Goal: Task Accomplishment & Management: Use online tool/utility

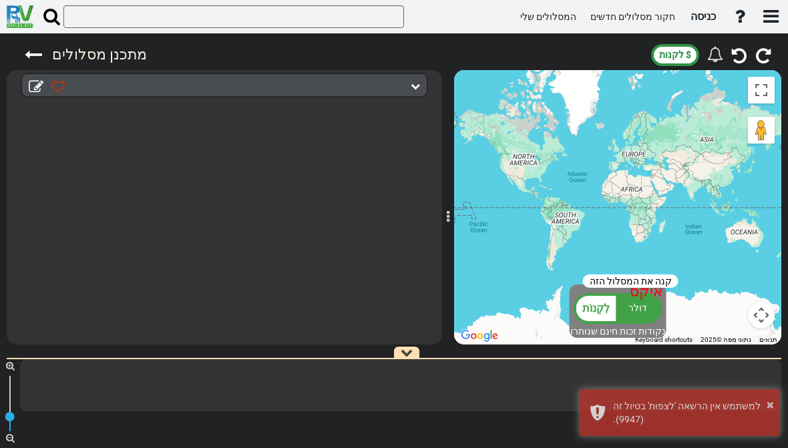
click at [696, 17] on font "כניסה" at bounding box center [702, 16] width 25 height 13
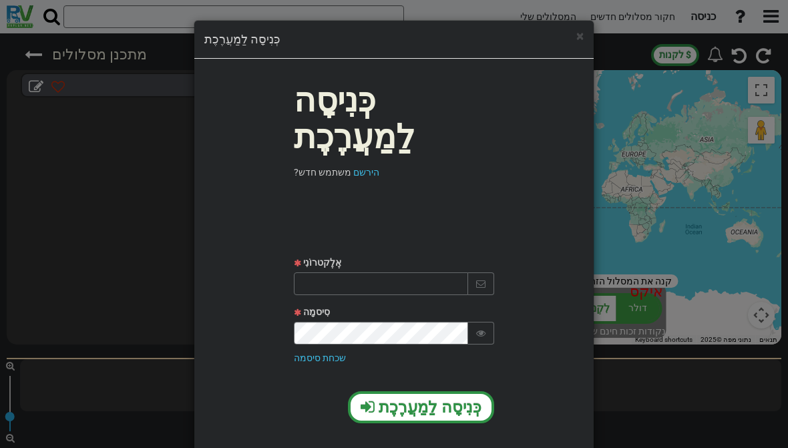
click at [319, 272] on input "text" at bounding box center [381, 283] width 174 height 23
type input "Itamar13198@gmail.com"
click at [463, 398] on font "כְּנִיסָה לַמַעֲרֶכֶת" at bounding box center [430, 407] width 103 height 19
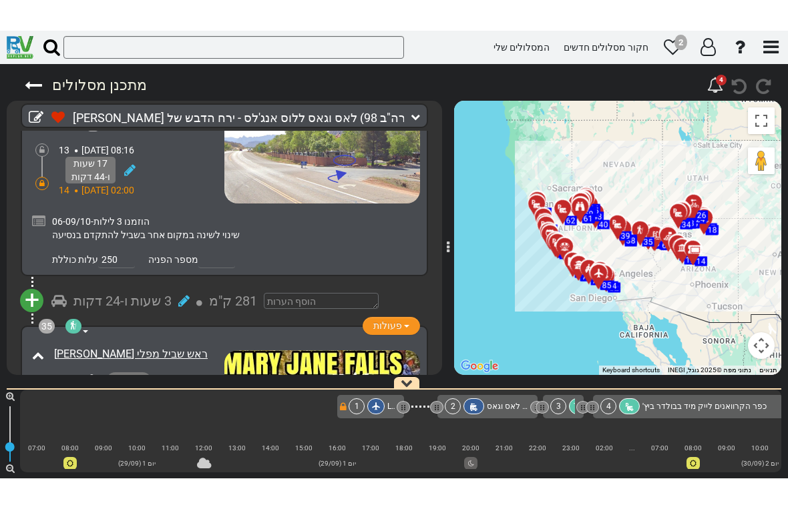
scroll to position [10304, 0]
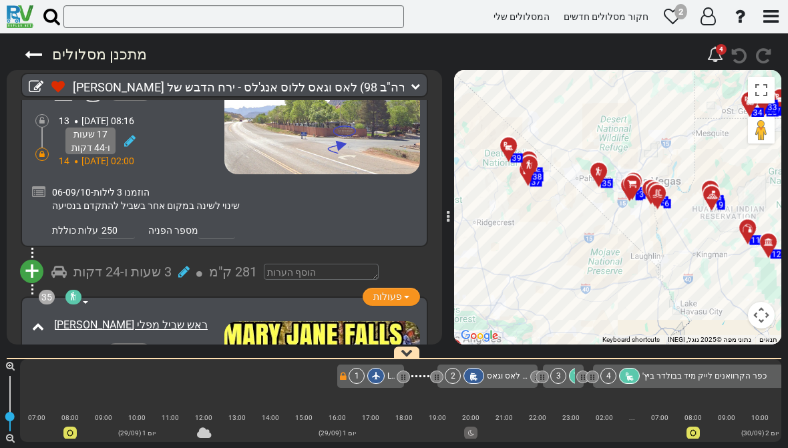
click at [761, 91] on button "הפעלה/כיבוי תצוגת מסך מלא" at bounding box center [761, 90] width 27 height 27
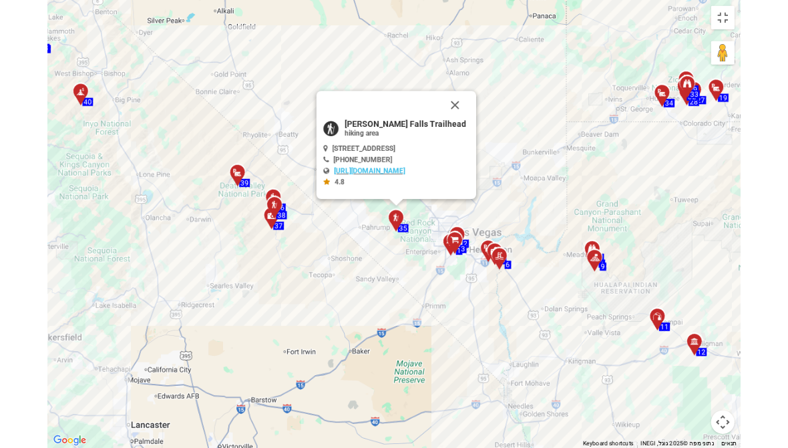
scroll to position [0, 7833]
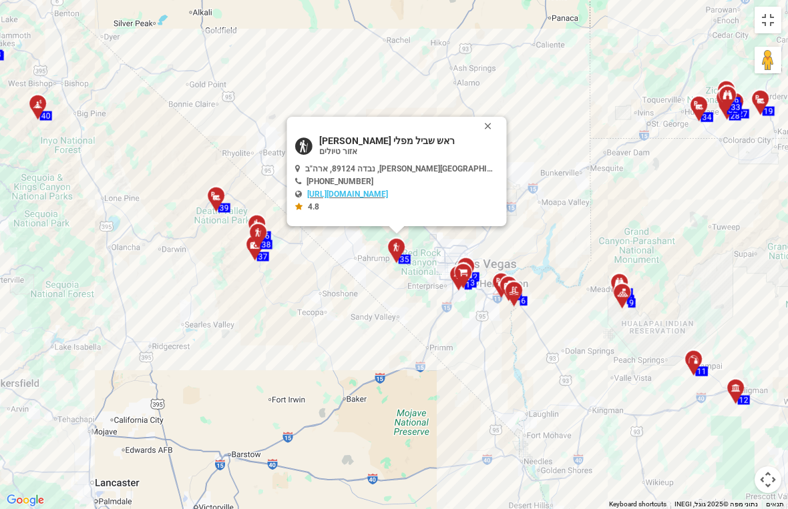
click at [489, 124] on button "לִסְגוֹר" at bounding box center [491, 126] width 16 height 19
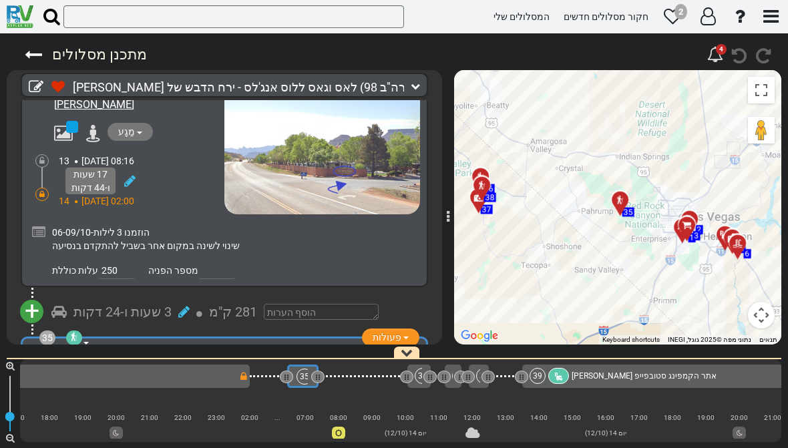
click at [313, 362] on img at bounding box center [321, 417] width 195 height 110
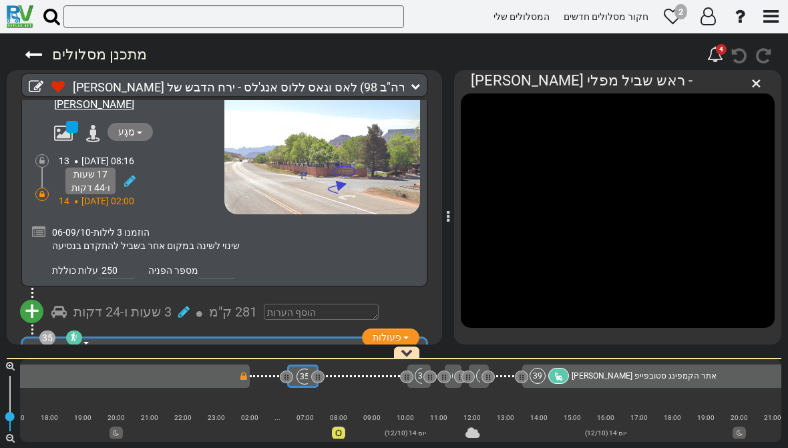
click at [755, 81] on font "×" at bounding box center [756, 83] width 10 height 22
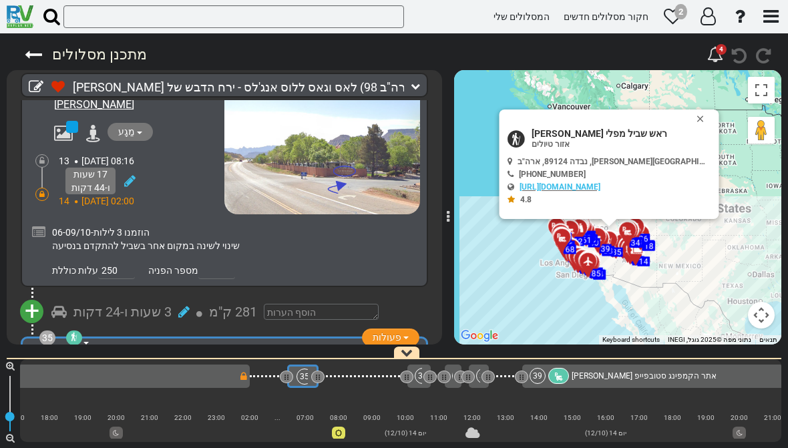
click at [701, 112] on button "לִסְגוֹר" at bounding box center [703, 119] width 16 height 19
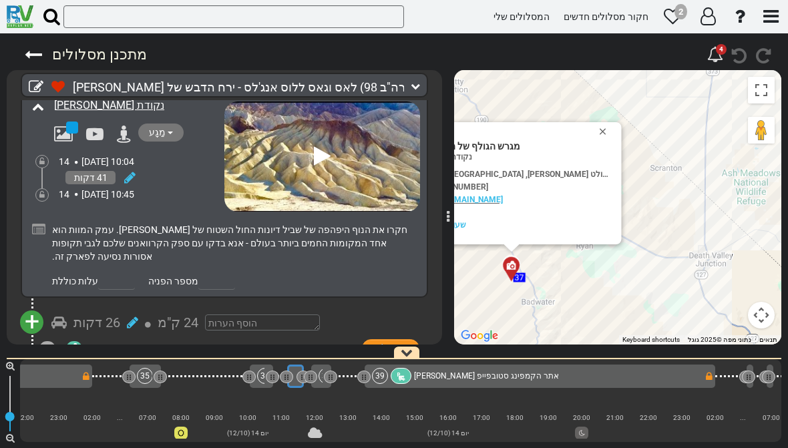
scroll to position [0, 7991]
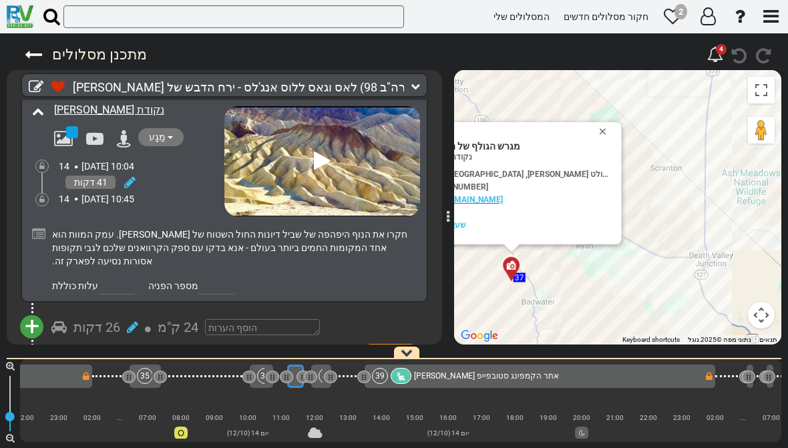
click at [599, 128] on button "לִסְגוֹר" at bounding box center [606, 131] width 16 height 19
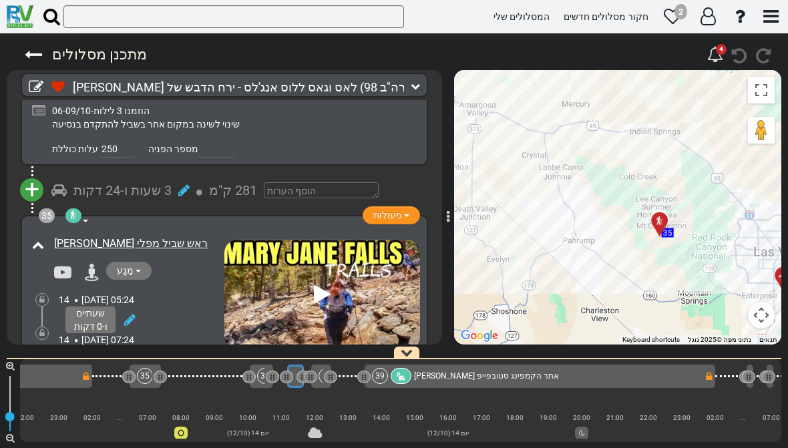
scroll to position [10421, 0]
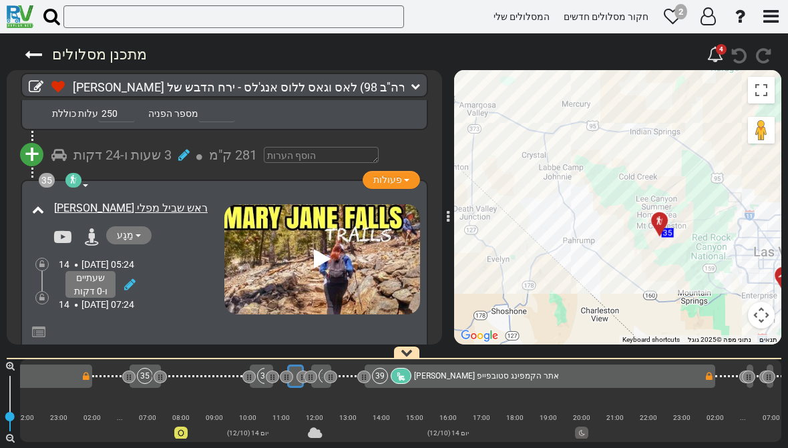
click at [137, 394] on font "שעתיים ו-40 דקות" at bounding box center [122, 402] width 98 height 16
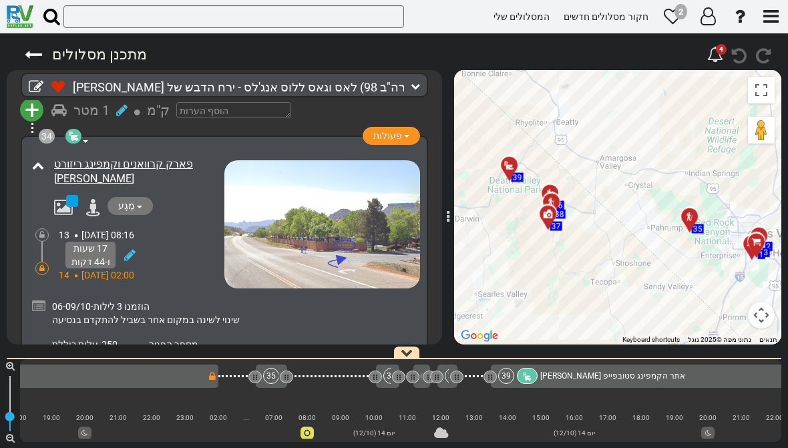
scroll to position [10167, 0]
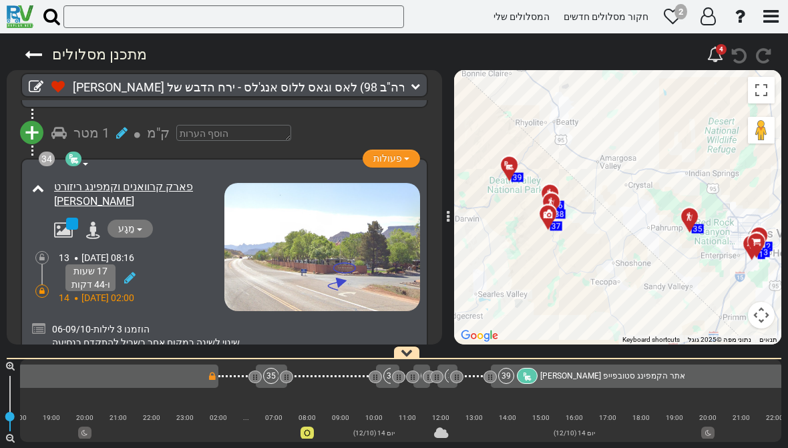
click at [136, 401] on font "3 שעות ו-24 דקות" at bounding box center [122, 409] width 98 height 16
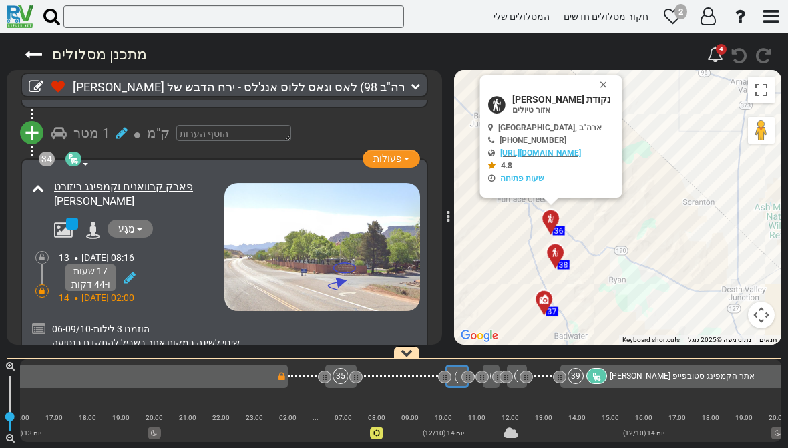
scroll to position [0, 7953]
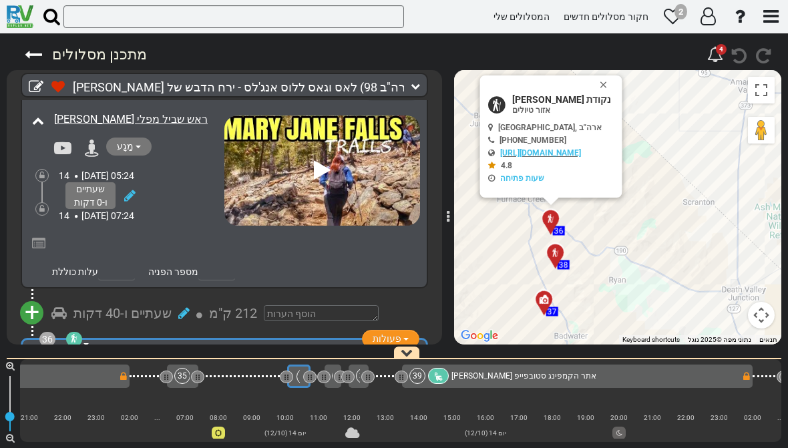
click at [317, 407] on icon at bounding box center [322, 417] width 17 height 21
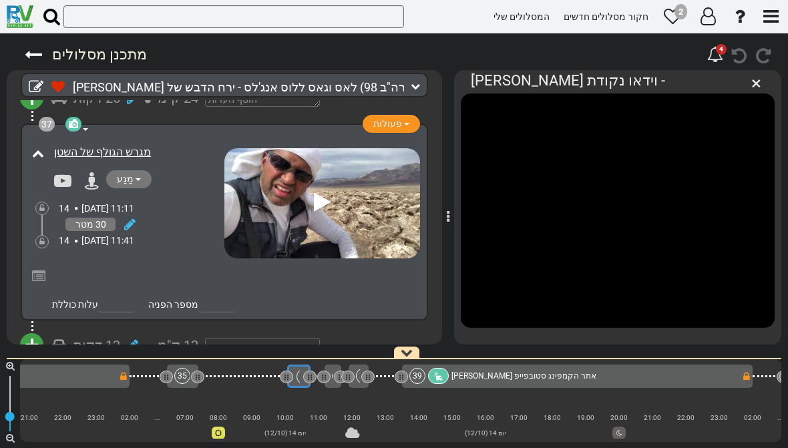
scroll to position [10998, 0]
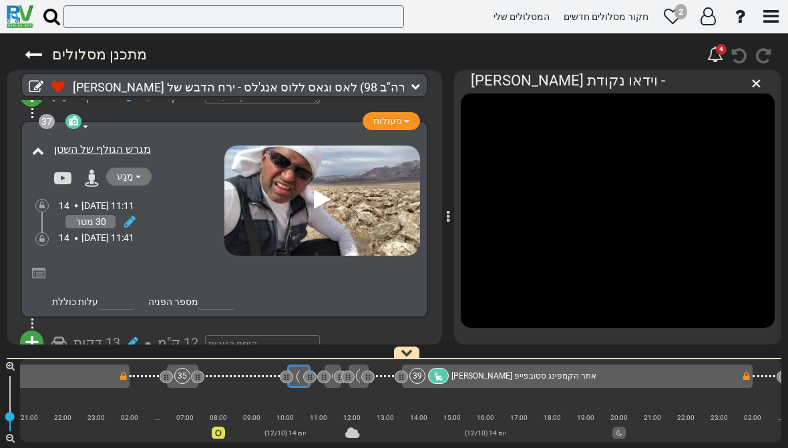
click at [333, 393] on img at bounding box center [322, 448] width 196 height 110
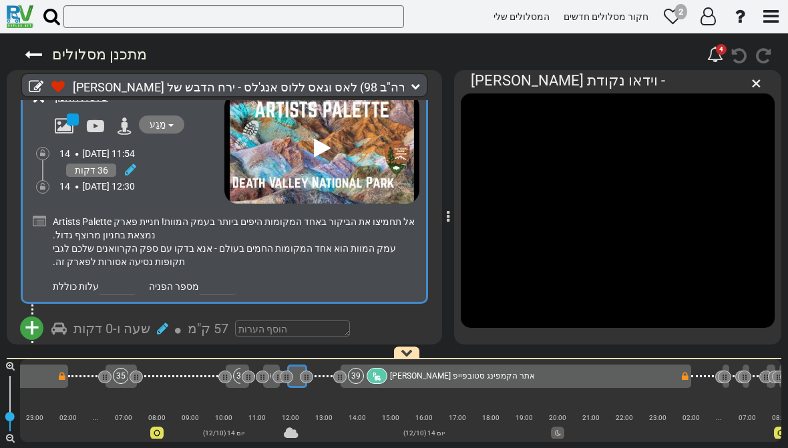
scroll to position [11296, 0]
click at [752, 85] on font "×" at bounding box center [756, 83] width 10 height 22
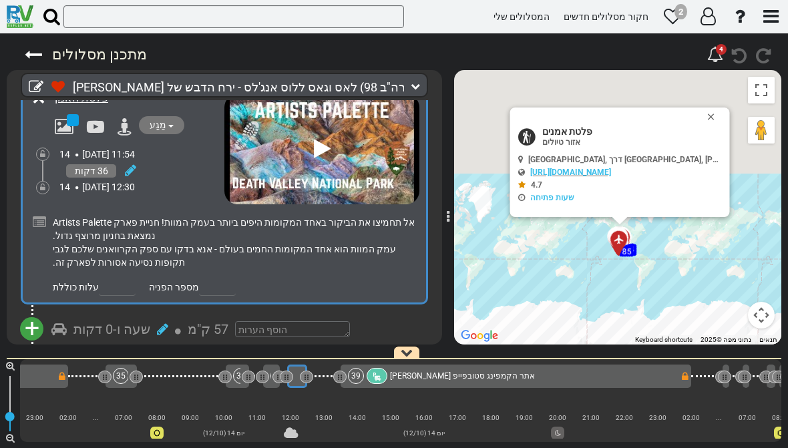
click at [709, 112] on button "לִסְגוֹר" at bounding box center [714, 117] width 16 height 19
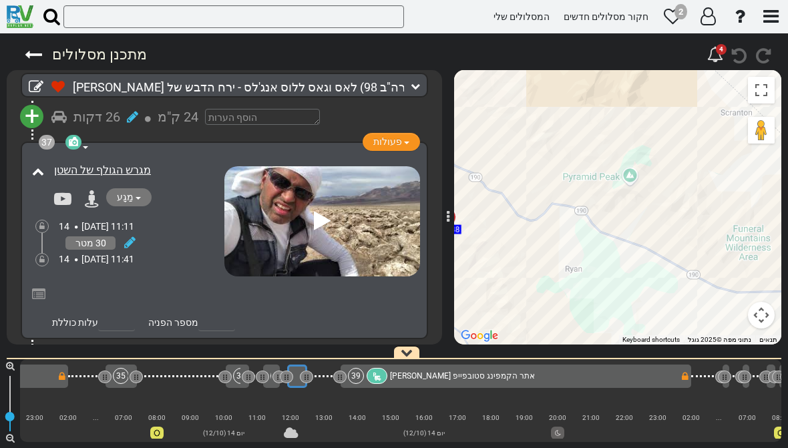
scroll to position [10951, 0]
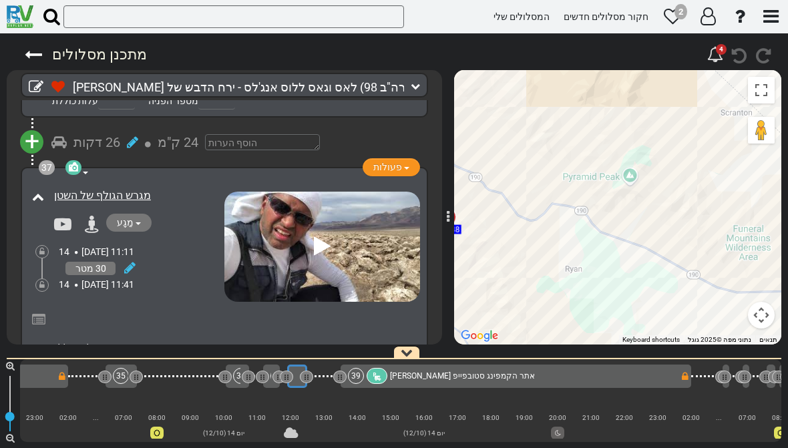
click at [167, 381] on font "12 ק"מ" at bounding box center [178, 389] width 41 height 16
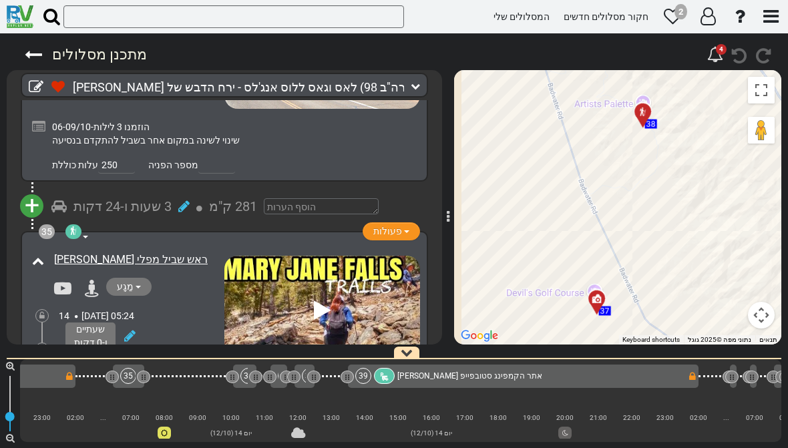
scroll to position [10370, 0]
click at [209, 445] on font "212 ק"מ" at bounding box center [233, 453] width 48 height 16
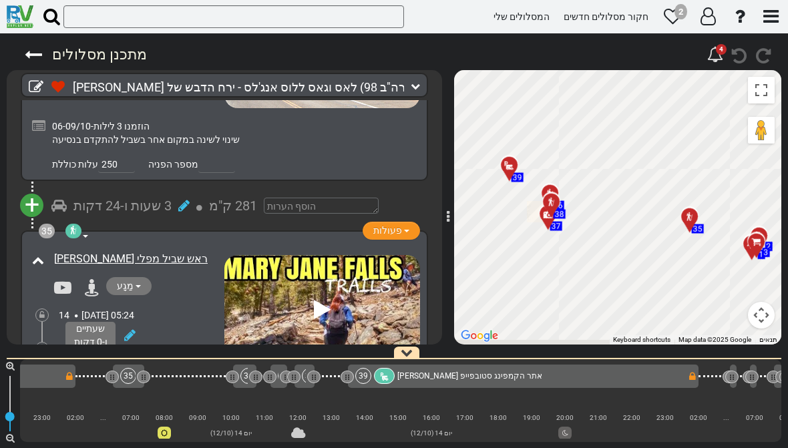
scroll to position [0, 7865]
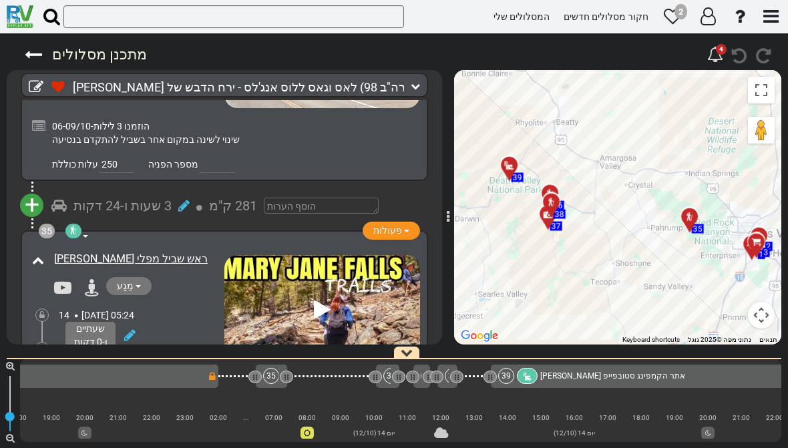
click at [33, 437] on font "+" at bounding box center [32, 452] width 15 height 31
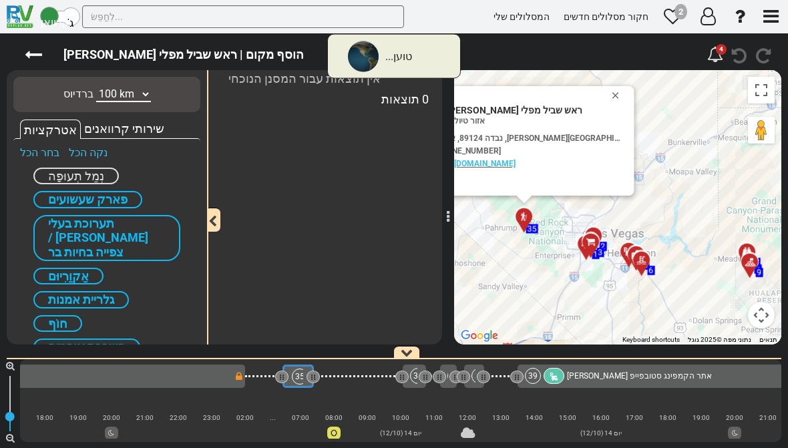
scroll to position [0, 7833]
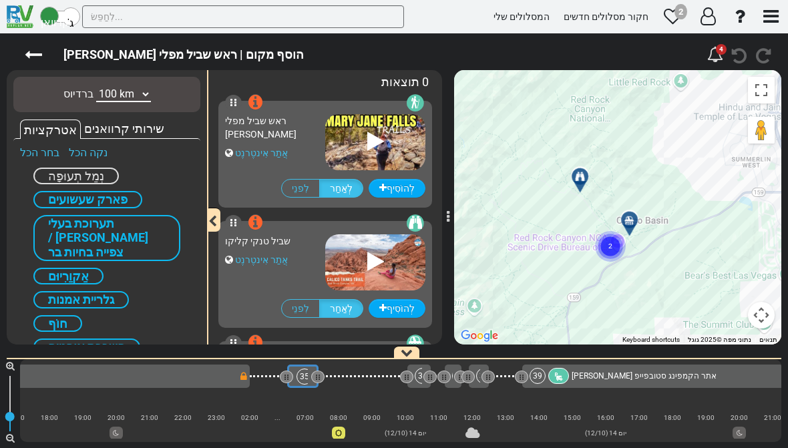
click at [263, 168] on div "ראש שביל מפלי [PERSON_NAME] אֲתַר אִינטֶרנֶט" at bounding box center [275, 139] width 100 height 63
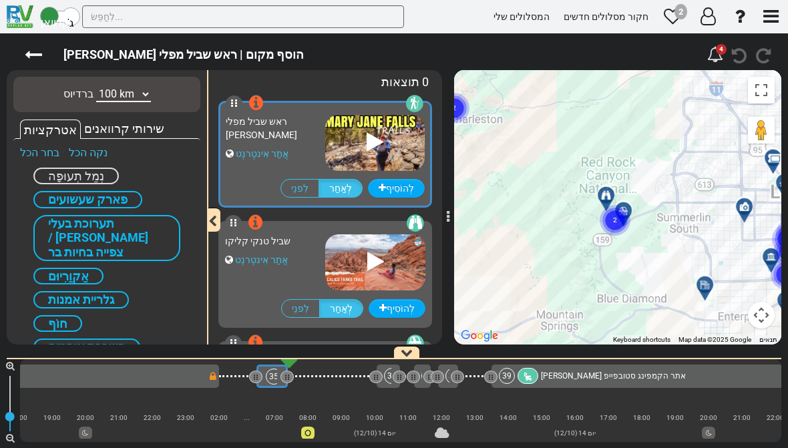
scroll to position [0, 7865]
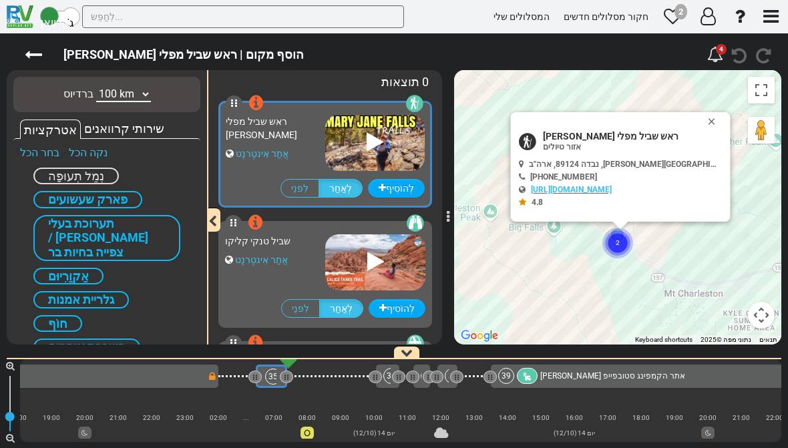
click at [255, 287] on div "שביל טנקי קליקו אֲתַר אִינטֶרנֶט" at bounding box center [275, 259] width 100 height 63
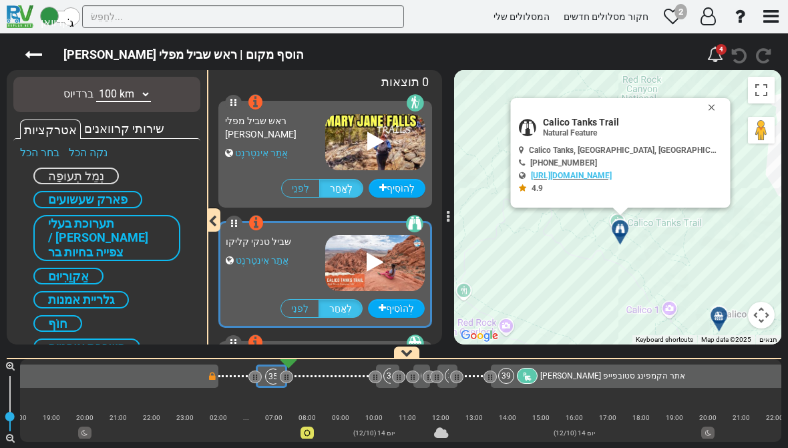
click at [371, 258] on icon at bounding box center [375, 262] width 17 height 21
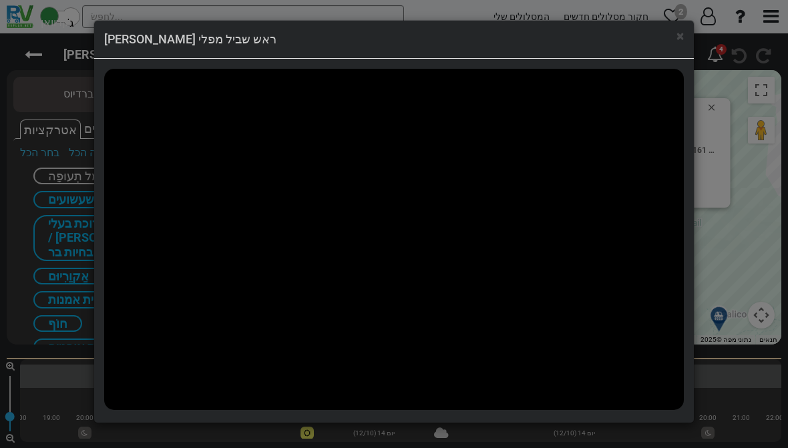
click at [668, 49] on div "× ראש שביל מפלי [PERSON_NAME]" at bounding box center [394, 40] width 600 height 38
click at [671, 37] on h4 "ראש שביל מפלי [PERSON_NAME]" at bounding box center [394, 39] width 580 height 17
click at [672, 46] on h4 "ראש שביל מפלי [PERSON_NAME]" at bounding box center [394, 39] width 580 height 17
click at [678, 41] on font "×" at bounding box center [679, 36] width 7 height 16
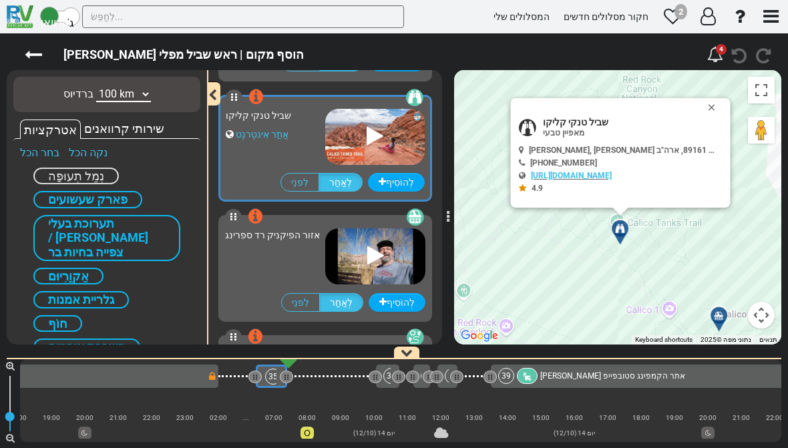
scroll to position [125, 0]
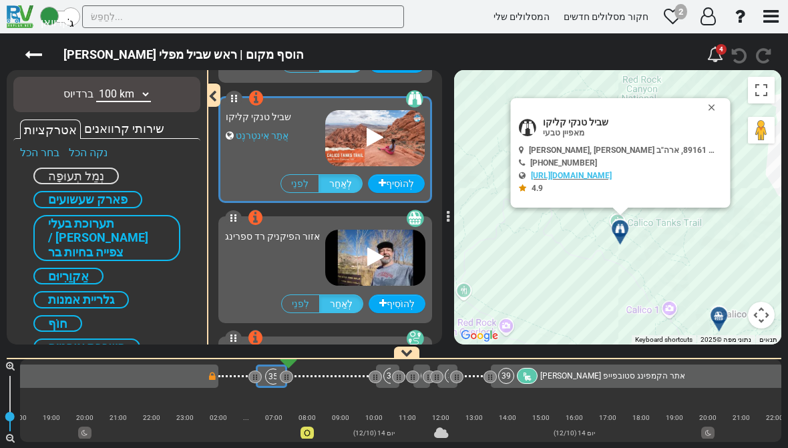
click at [714, 108] on button "לִסְגוֹר" at bounding box center [714, 107] width 16 height 19
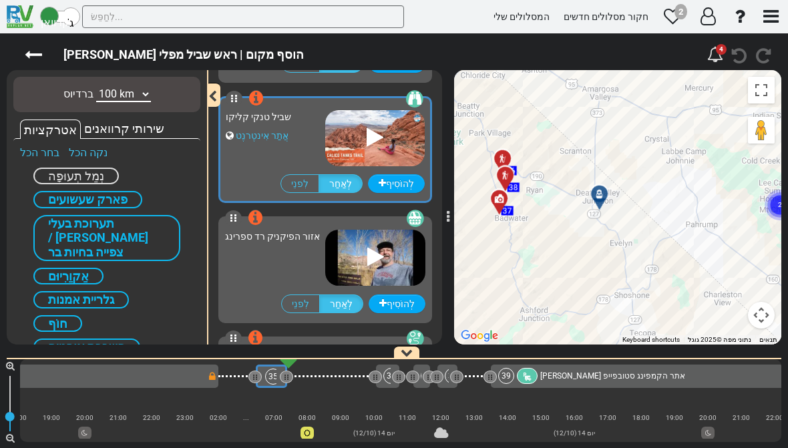
click at [117, 95] on select "10 ק"מ 50 ק"מ 100 ק"מ 250 ק"מ 500 ק"מ 1000 ק"מ" at bounding box center [123, 94] width 55 height 15
select select "number:250"
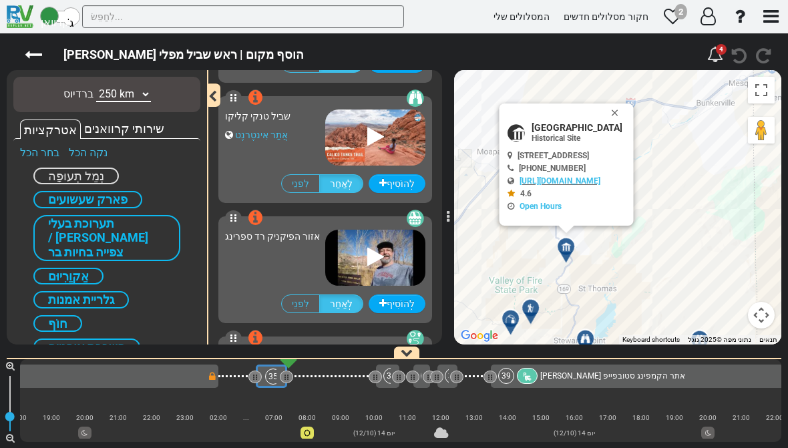
scroll to position [9973, 0]
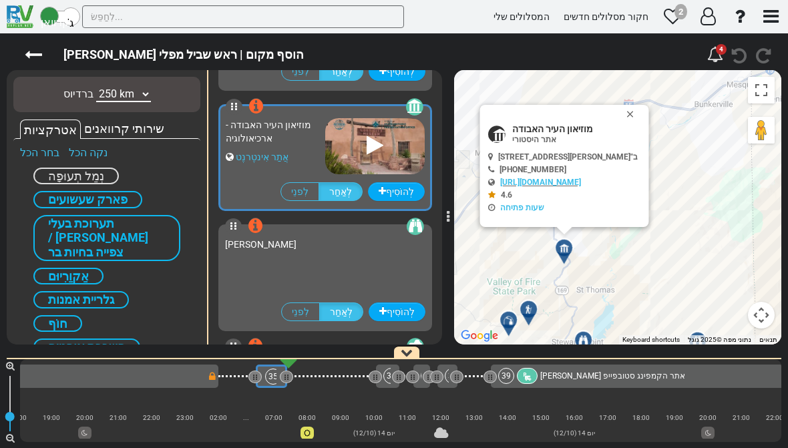
click at [641, 116] on button "לִסְגוֹר" at bounding box center [633, 114] width 16 height 19
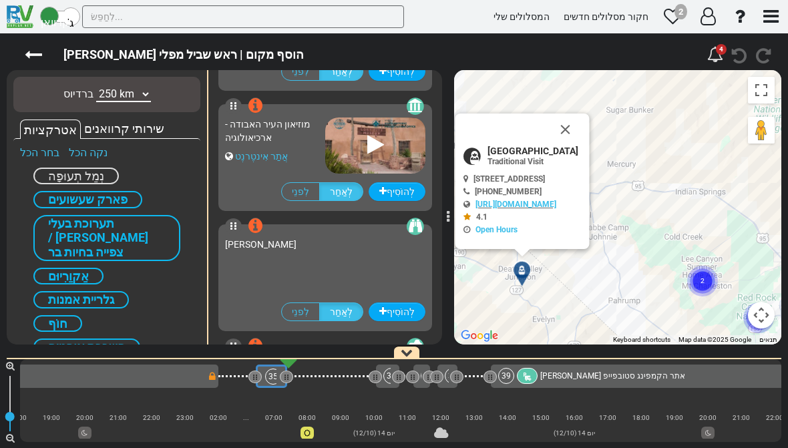
scroll to position [7088, 0]
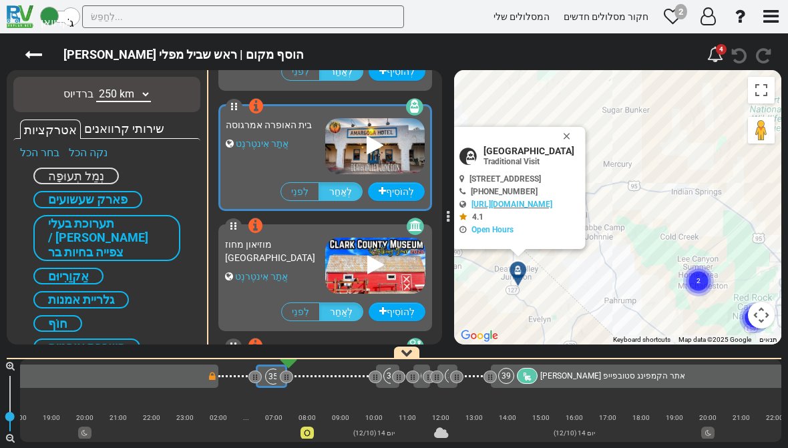
click at [371, 152] on icon at bounding box center [375, 145] width 17 height 21
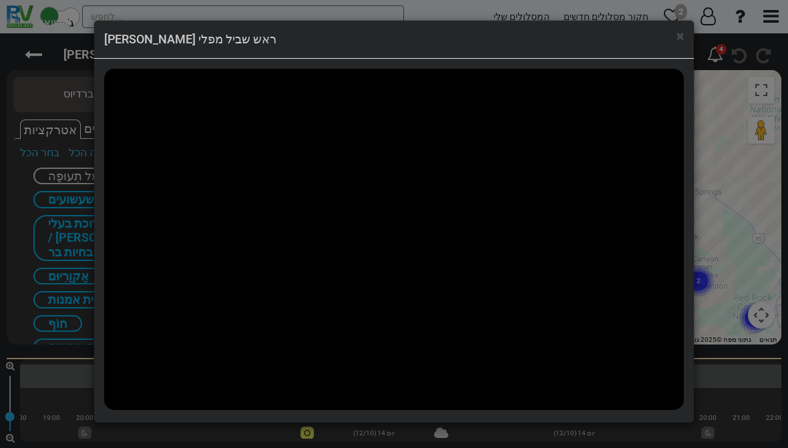
click at [674, 43] on h4 "ראש שביל מפלי [PERSON_NAME]" at bounding box center [394, 39] width 580 height 17
click at [676, 42] on font "×" at bounding box center [679, 36] width 7 height 16
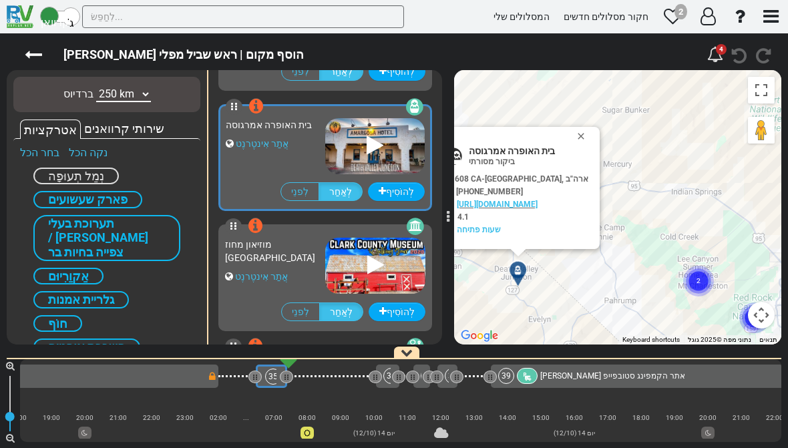
click at [592, 127] on button "לִסְגוֹר" at bounding box center [584, 136] width 16 height 19
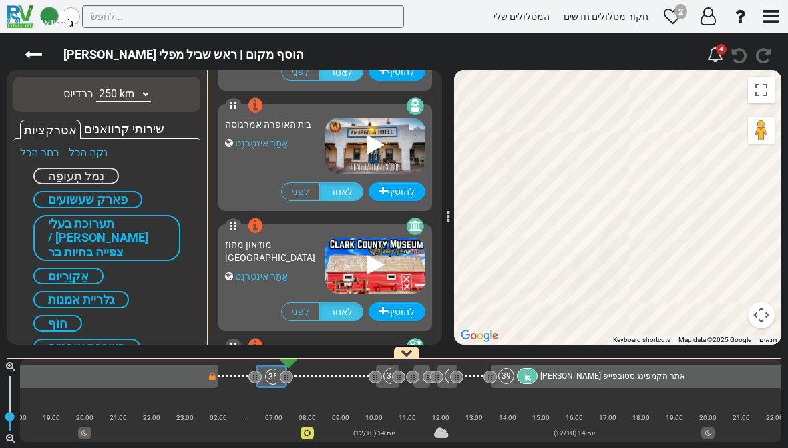
scroll to position [9852, 0]
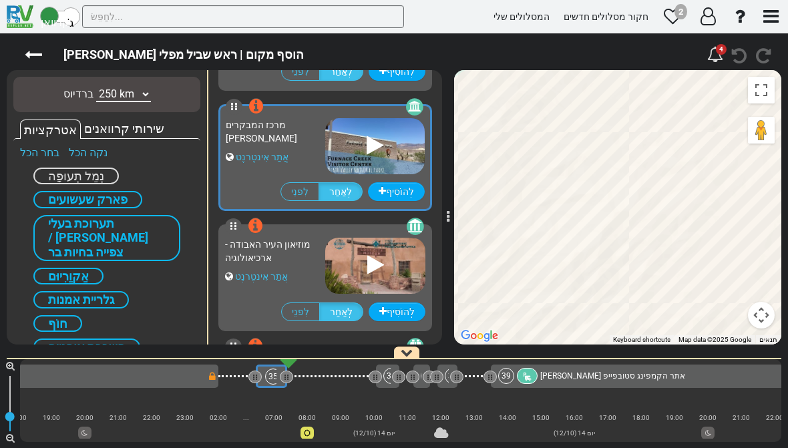
click at [367, 151] on icon at bounding box center [375, 145] width 17 height 21
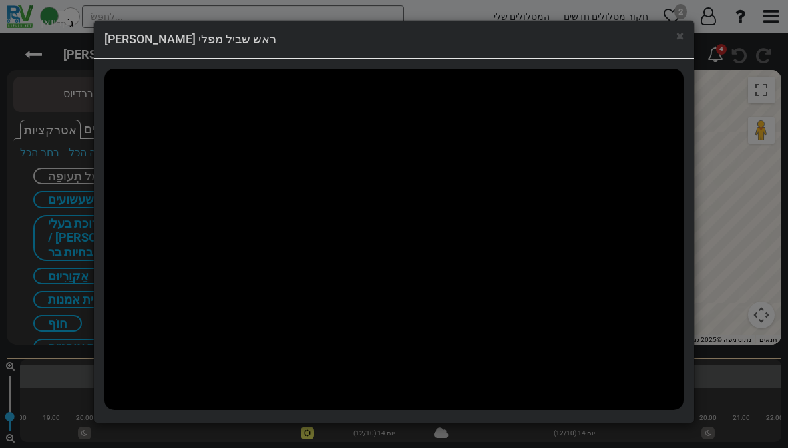
click at [677, 33] on font "×" at bounding box center [679, 36] width 7 height 16
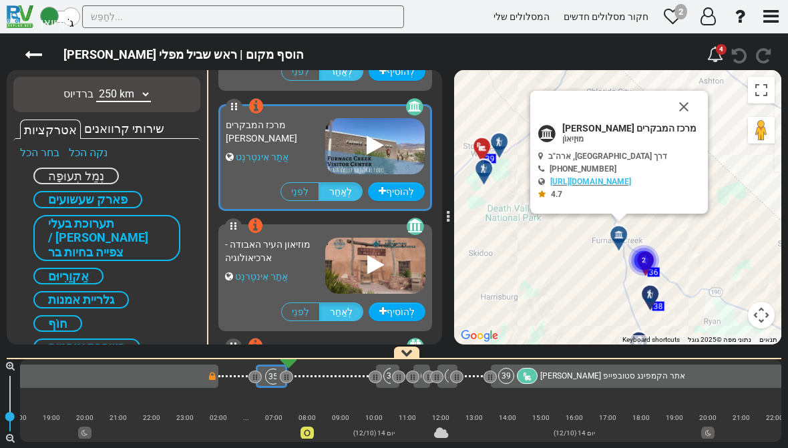
click at [698, 95] on button "לִסְגוֹר" at bounding box center [684, 107] width 32 height 32
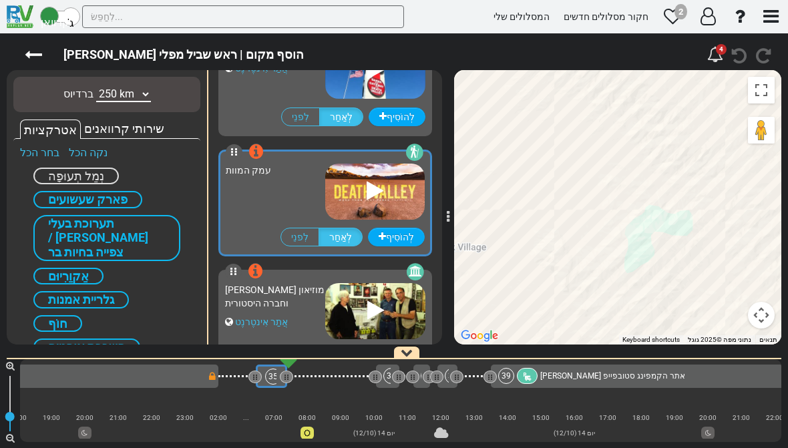
scroll to position [10333, 0]
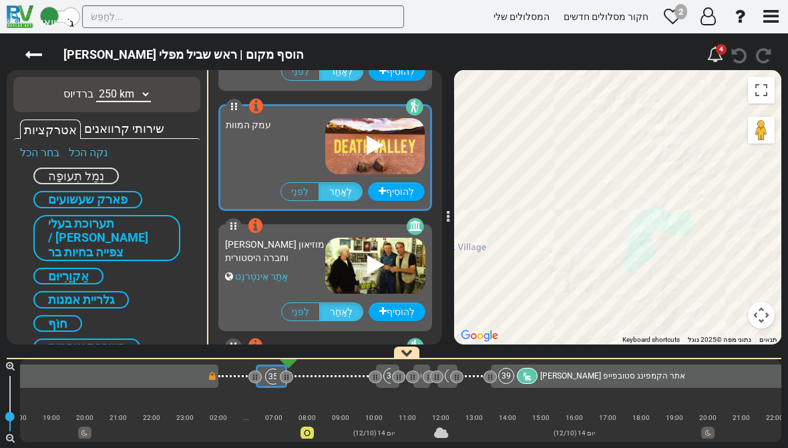
click at [367, 153] on icon at bounding box center [375, 145] width 17 height 21
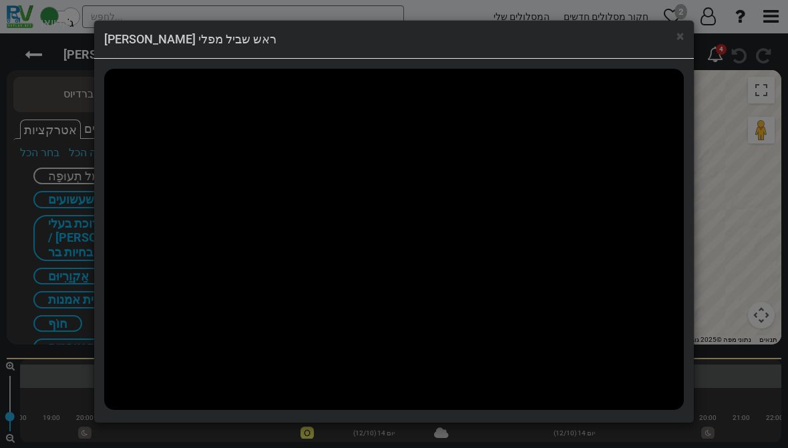
click at [680, 41] on font "×" at bounding box center [679, 36] width 7 height 16
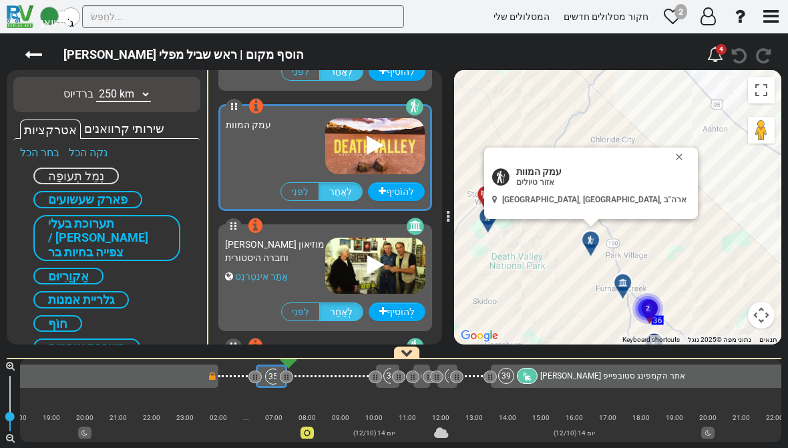
click at [674, 155] on button "לִסְגוֹר" at bounding box center [682, 157] width 16 height 19
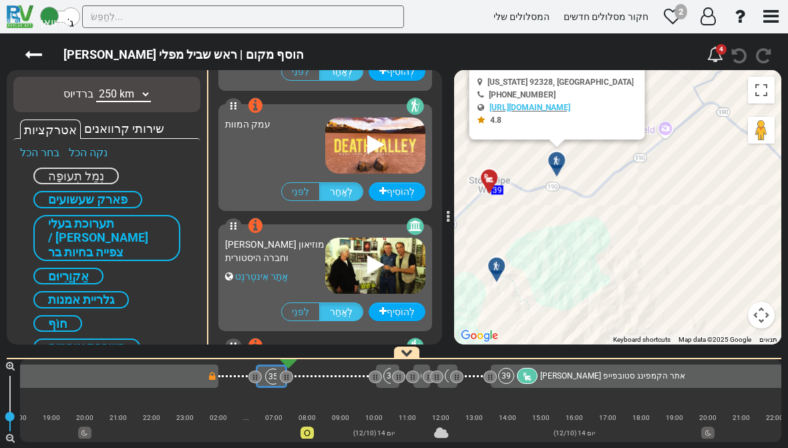
scroll to position [10934, 0]
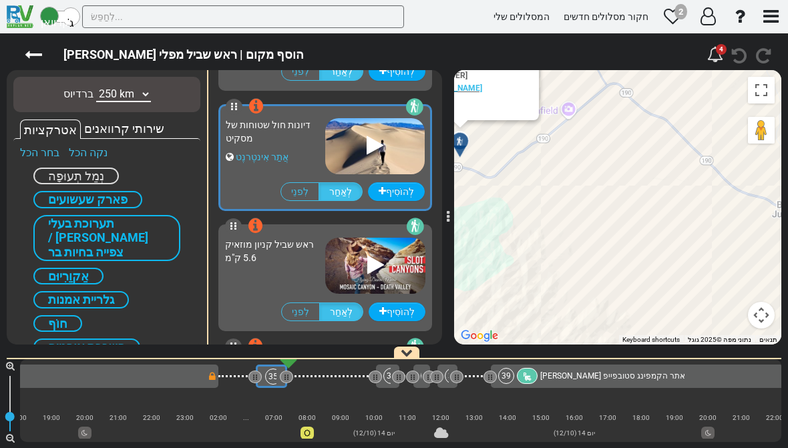
click at [374, 162] on img at bounding box center [374, 146] width 99 height 56
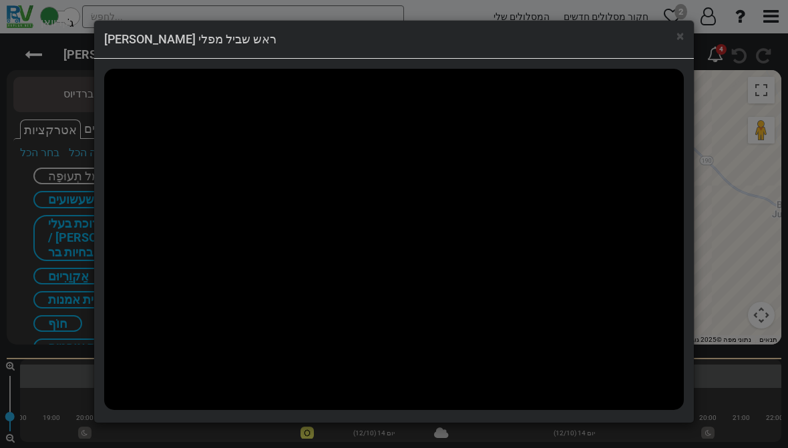
click at [668, 45] on h4 "ראש שביל מפלי [PERSON_NAME]" at bounding box center [394, 39] width 580 height 17
click at [683, 30] on font "×" at bounding box center [679, 36] width 7 height 16
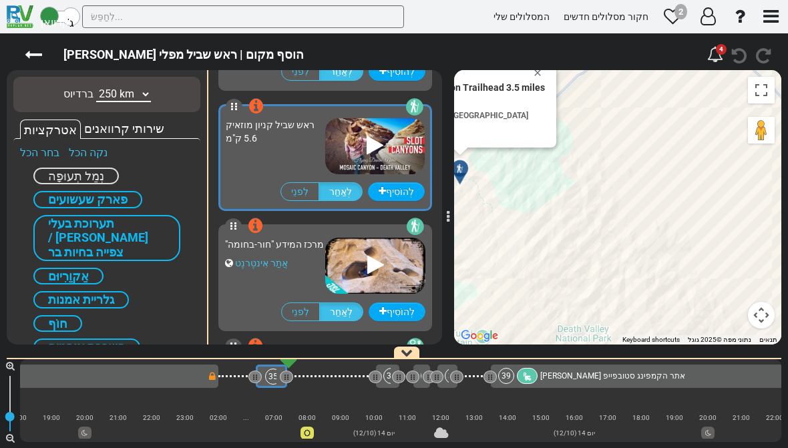
scroll to position [11054, 0]
click at [371, 160] on div at bounding box center [375, 146] width 17 height 31
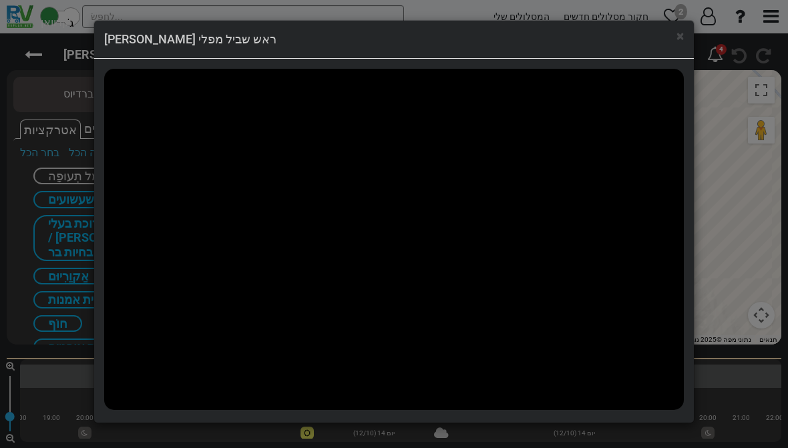
click at [670, 49] on div "× ראש שביל מפלי [PERSON_NAME]" at bounding box center [394, 40] width 600 height 38
click at [678, 39] on font "×" at bounding box center [679, 36] width 7 height 16
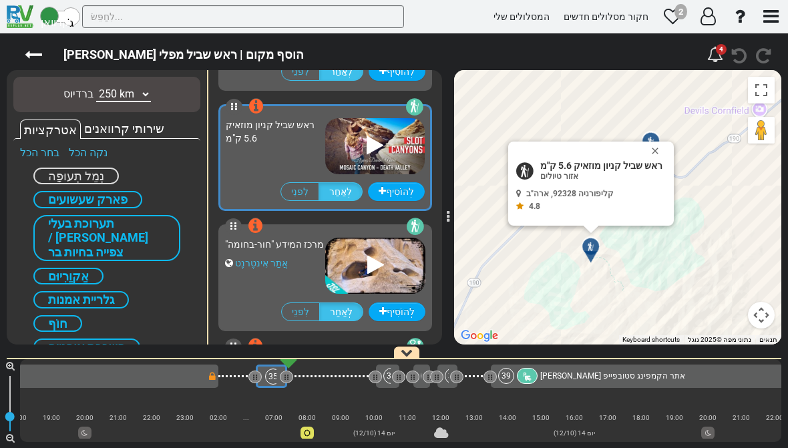
click at [652, 148] on button "לִסְגוֹר" at bounding box center [658, 151] width 16 height 19
